Goal: Task Accomplishment & Management: Manage account settings

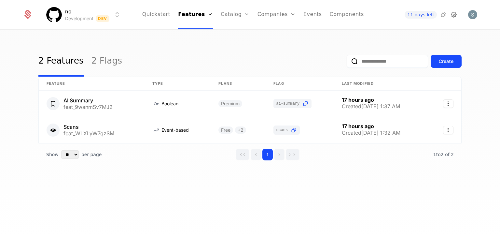
click at [457, 13] on icon at bounding box center [454, 15] width 8 height 8
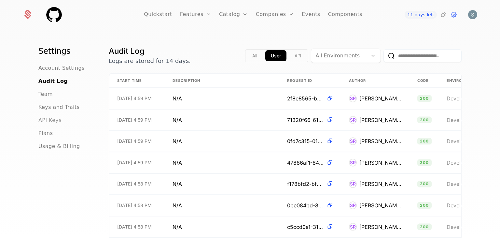
click at [50, 118] on span "API Keys" at bounding box center [49, 120] width 23 height 8
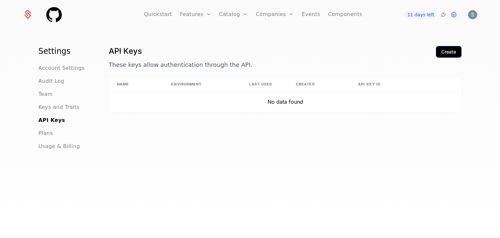
click at [442, 49] on div "Create" at bounding box center [449, 52] width 15 height 7
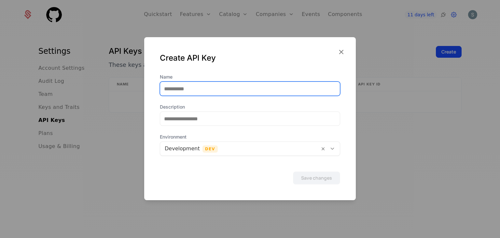
click at [210, 92] on input "Name" at bounding box center [250, 89] width 180 height 14
type input "*"
type input "******"
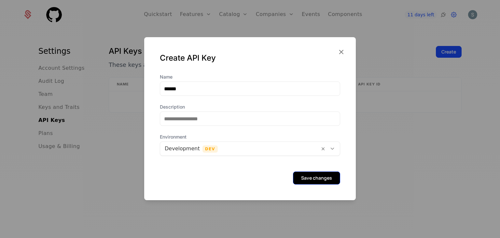
click at [301, 179] on button "Save changes" at bounding box center [316, 177] width 47 height 13
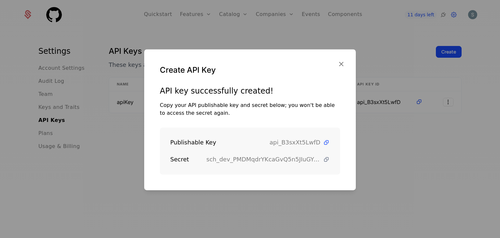
click at [323, 163] on icon at bounding box center [326, 159] width 7 height 7
click at [323, 141] on icon at bounding box center [326, 142] width 7 height 7
click at [341, 68] on icon "button" at bounding box center [341, 64] width 8 height 8
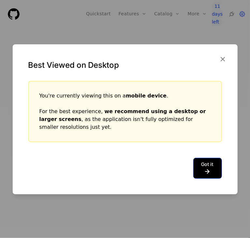
click at [213, 162] on button "Got it" at bounding box center [207, 168] width 29 height 21
